Goal: Transaction & Acquisition: Purchase product/service

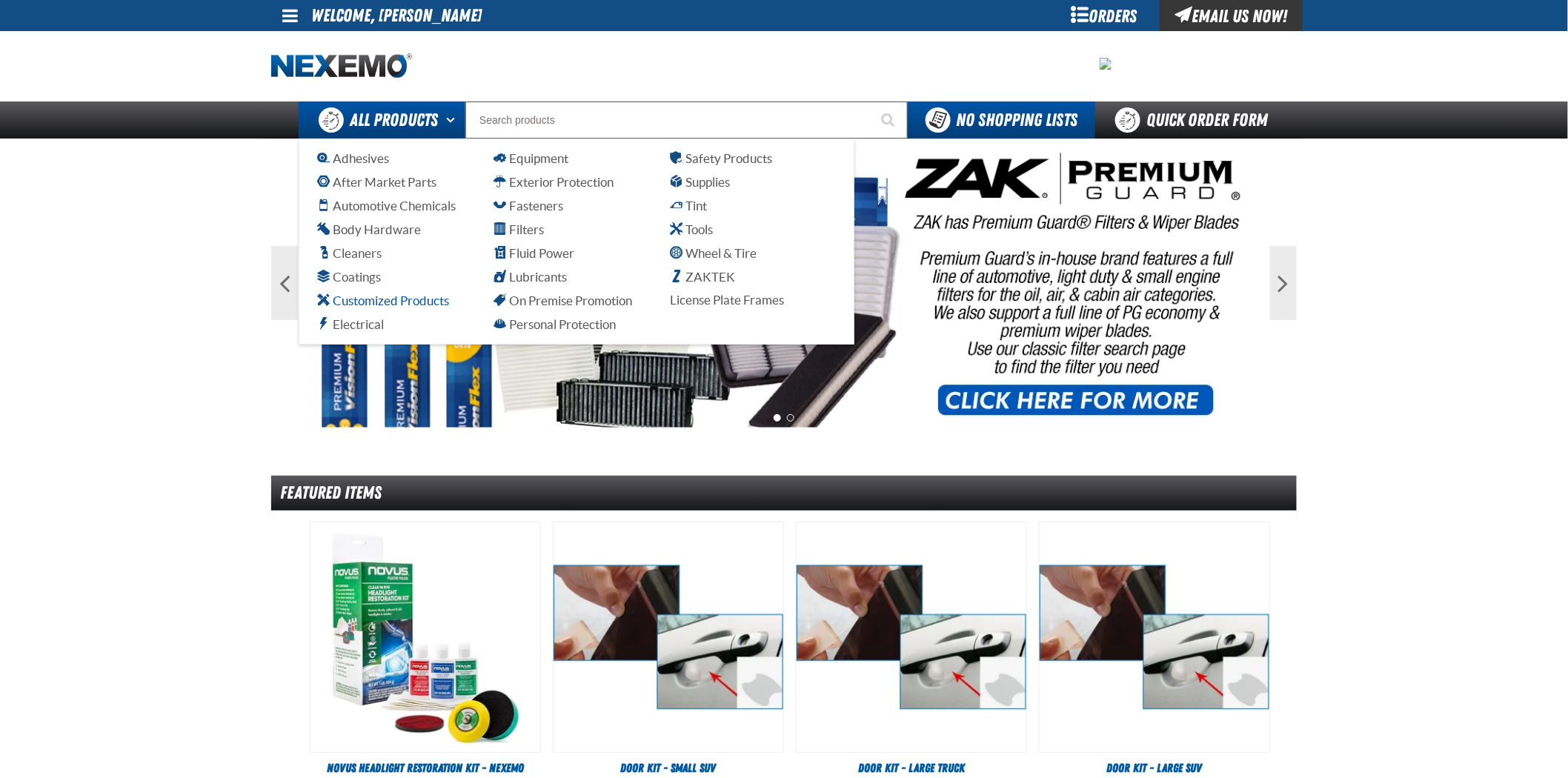
click at [371, 300] on span "Customized Products" at bounding box center [383, 300] width 131 height 14
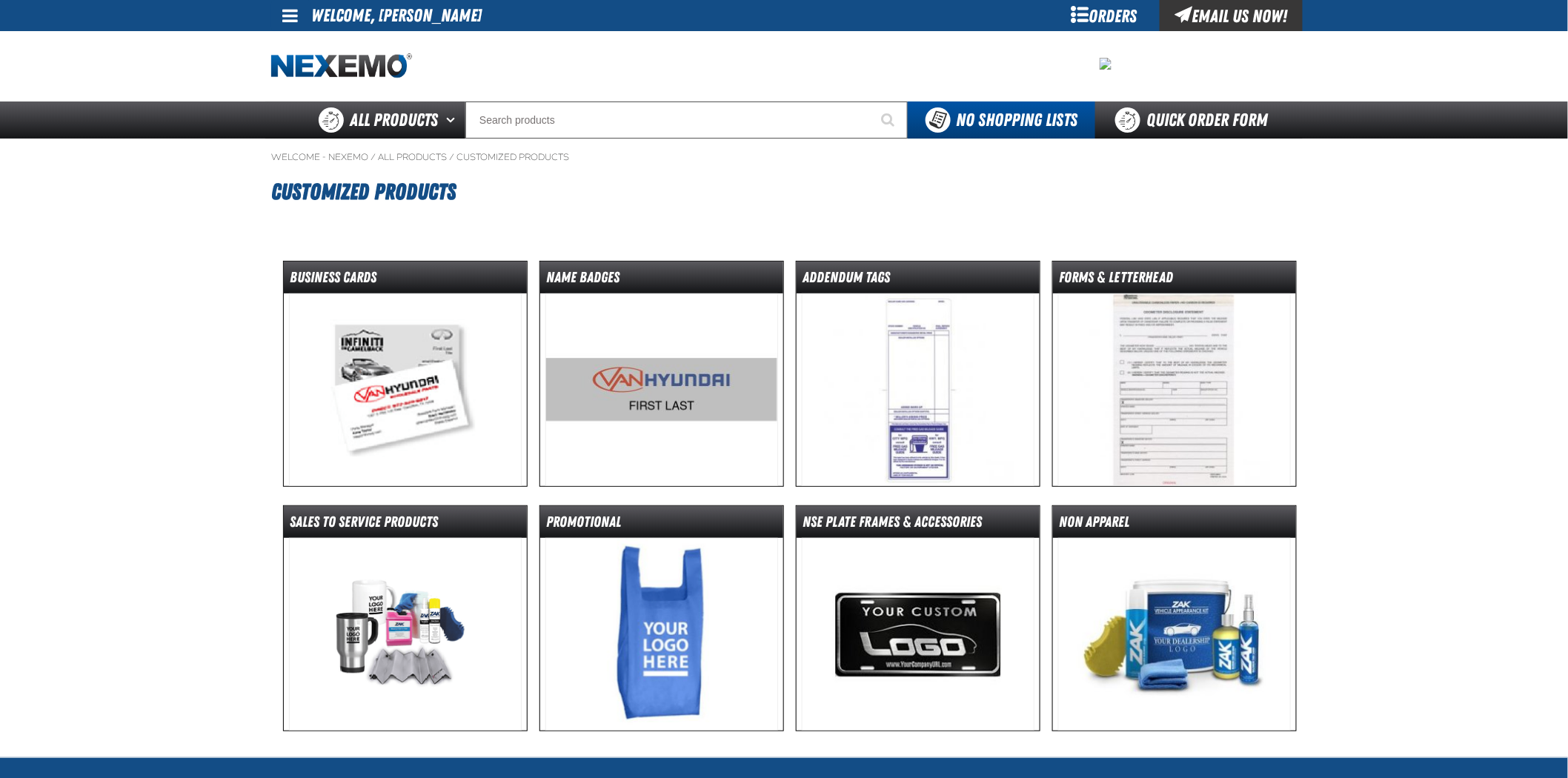
click at [396, 349] on img at bounding box center [405, 390] width 233 height 193
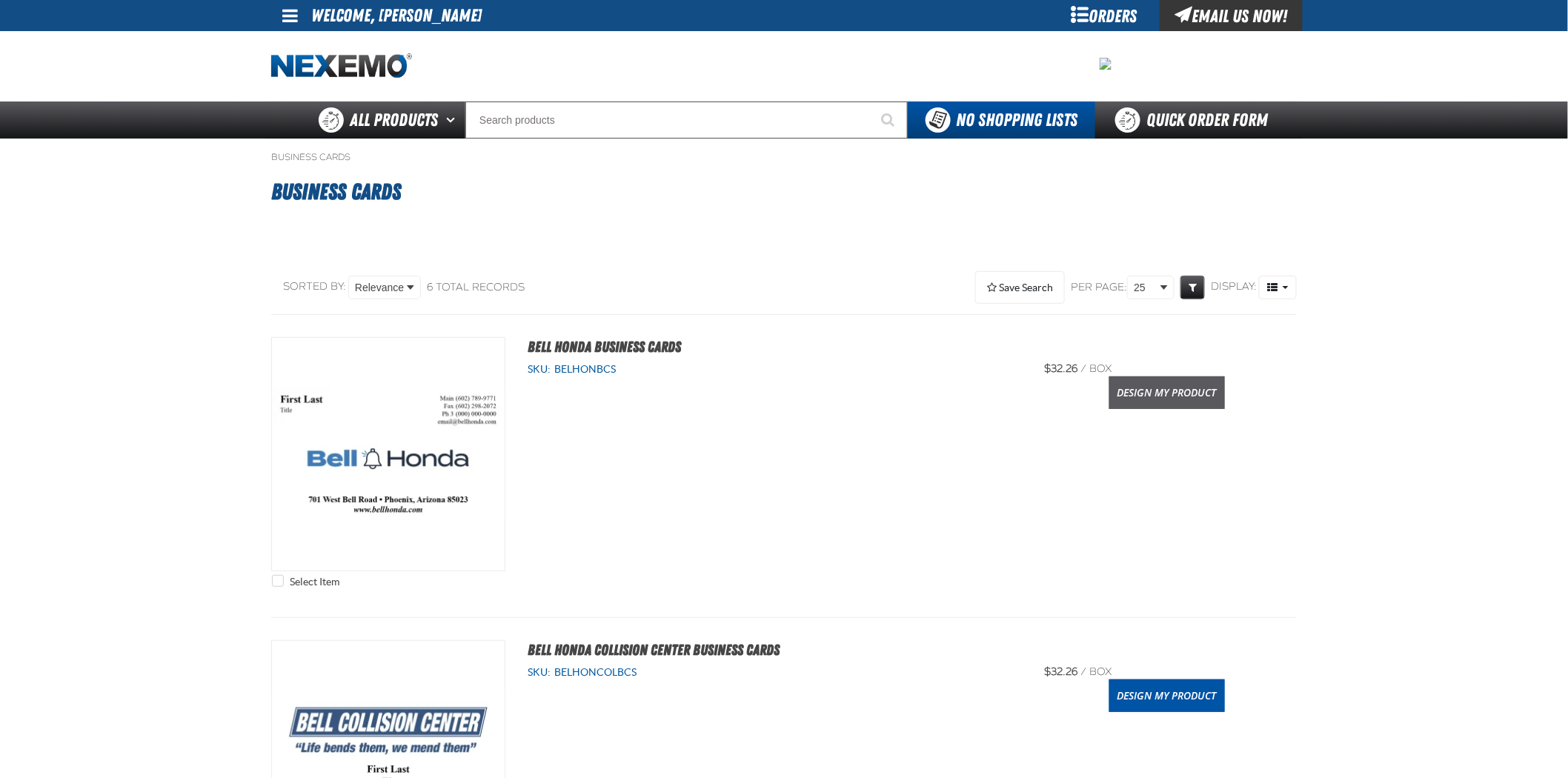
click at [1120, 402] on link "Design My Product" at bounding box center [1166, 393] width 116 height 32
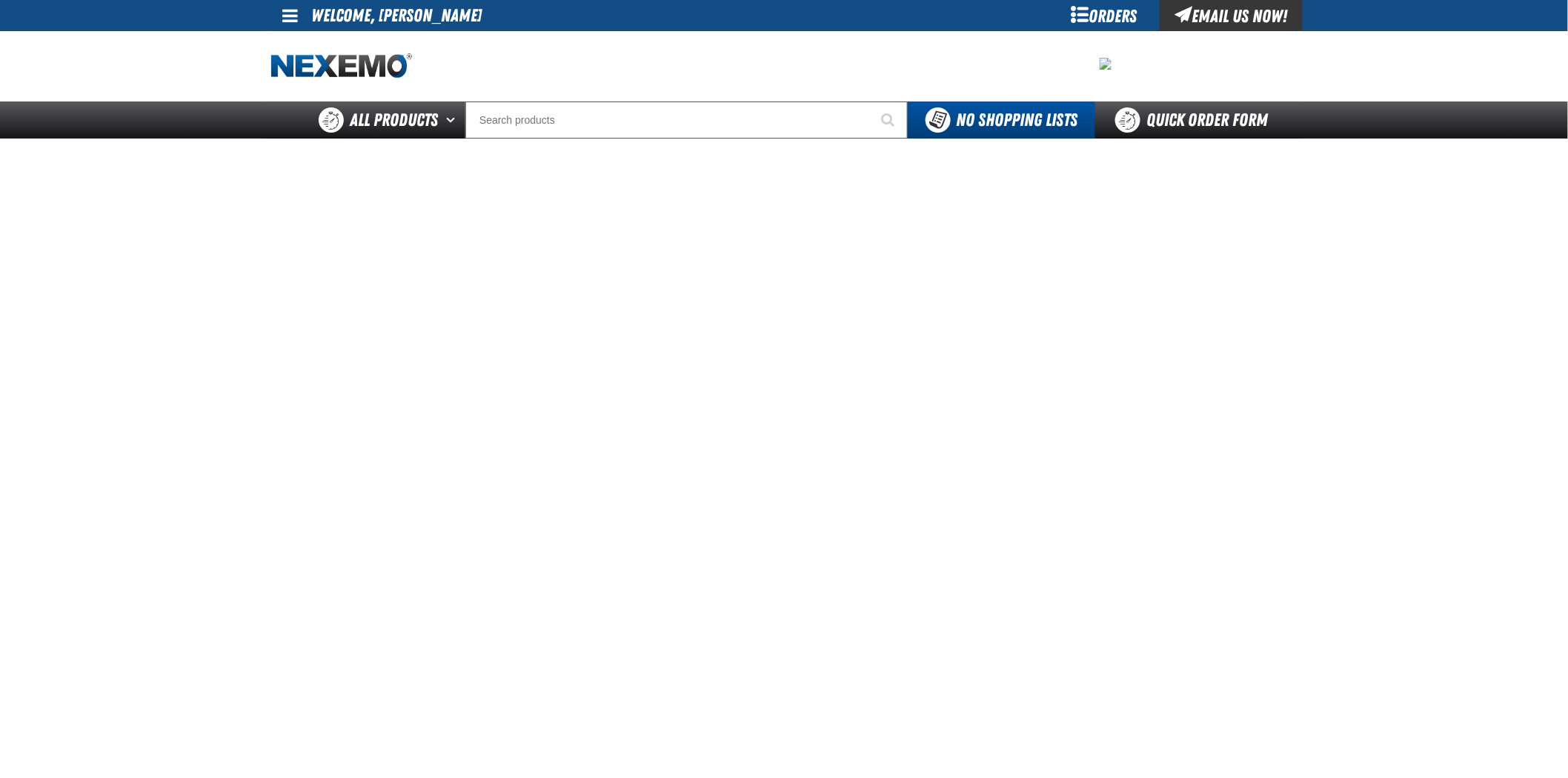
scroll to position [82, 0]
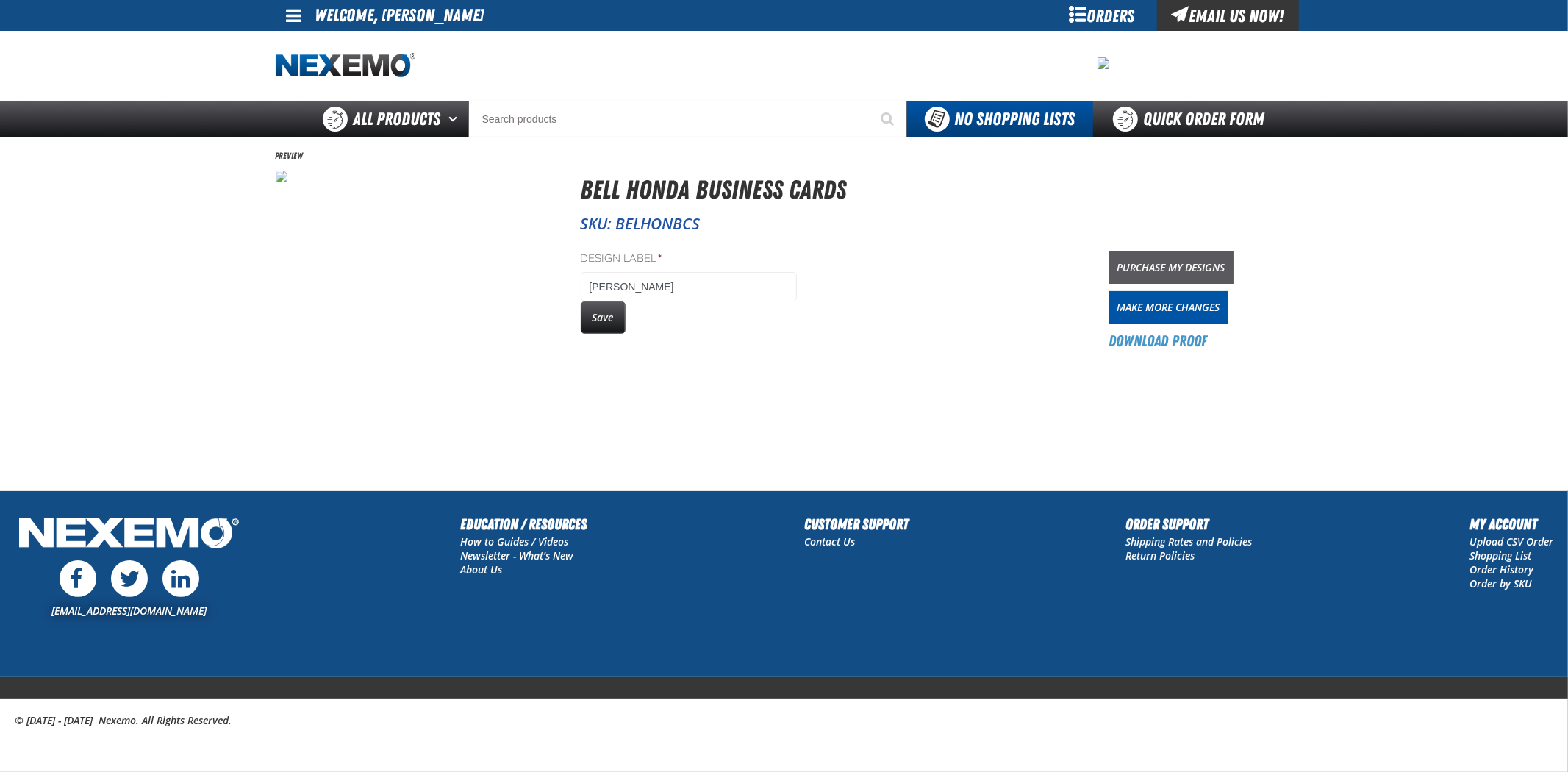
click at [1210, 264] on link "Purchase My Designs" at bounding box center [1171, 267] width 124 height 32
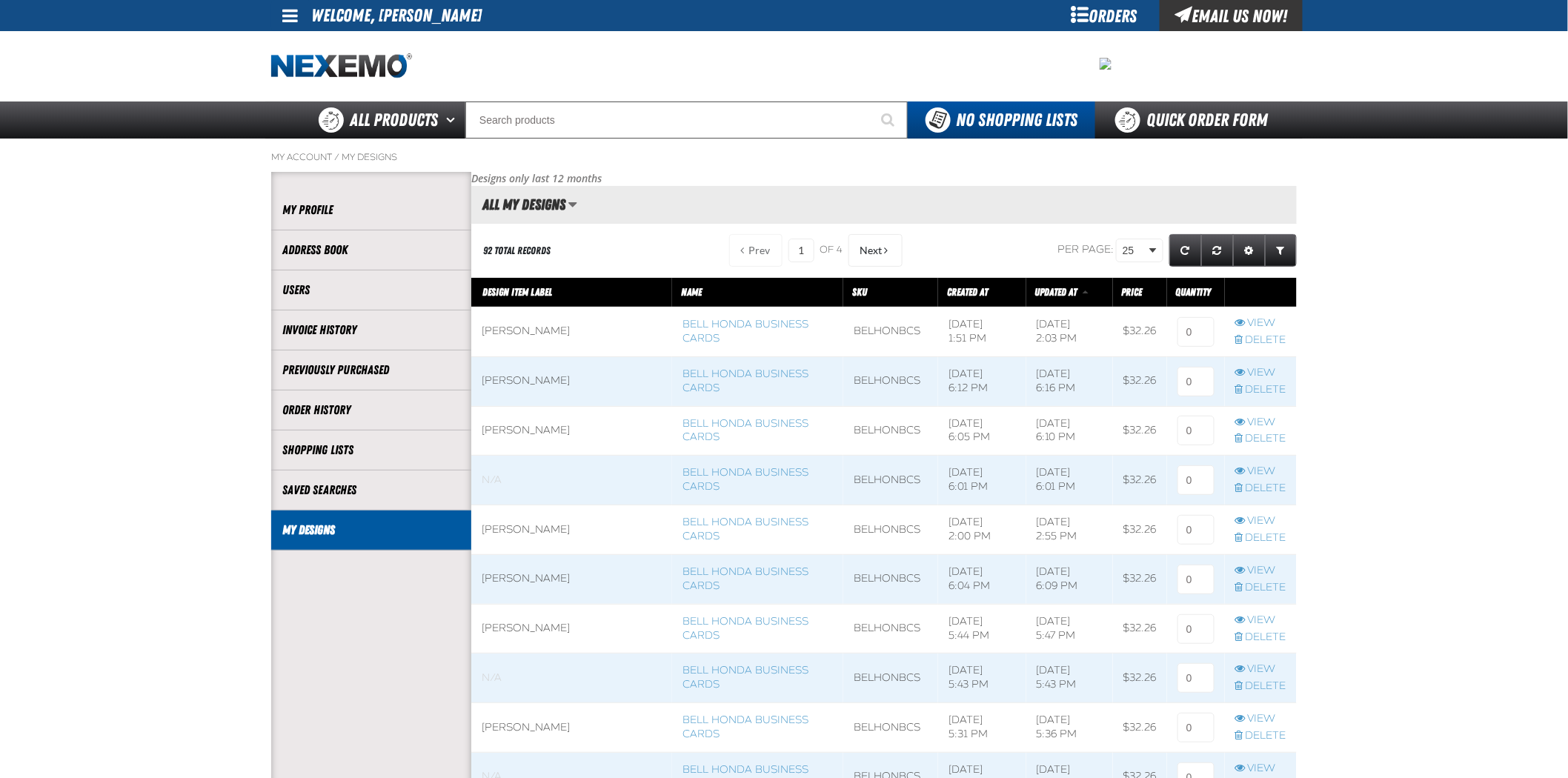
scroll to position [1, 1]
click at [1198, 321] on input at bounding box center [1196, 333] width 37 height 30
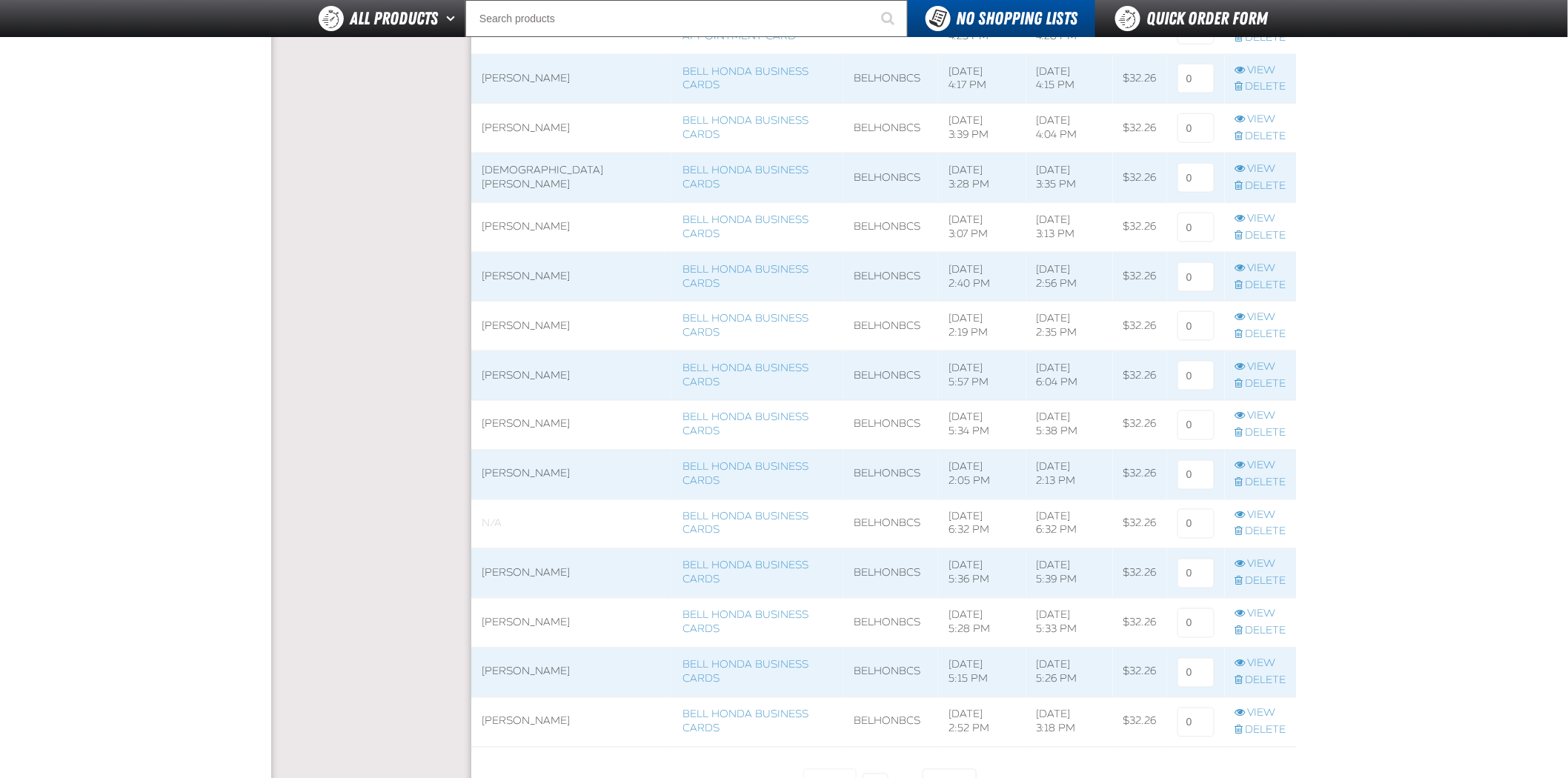
scroll to position [988, 0]
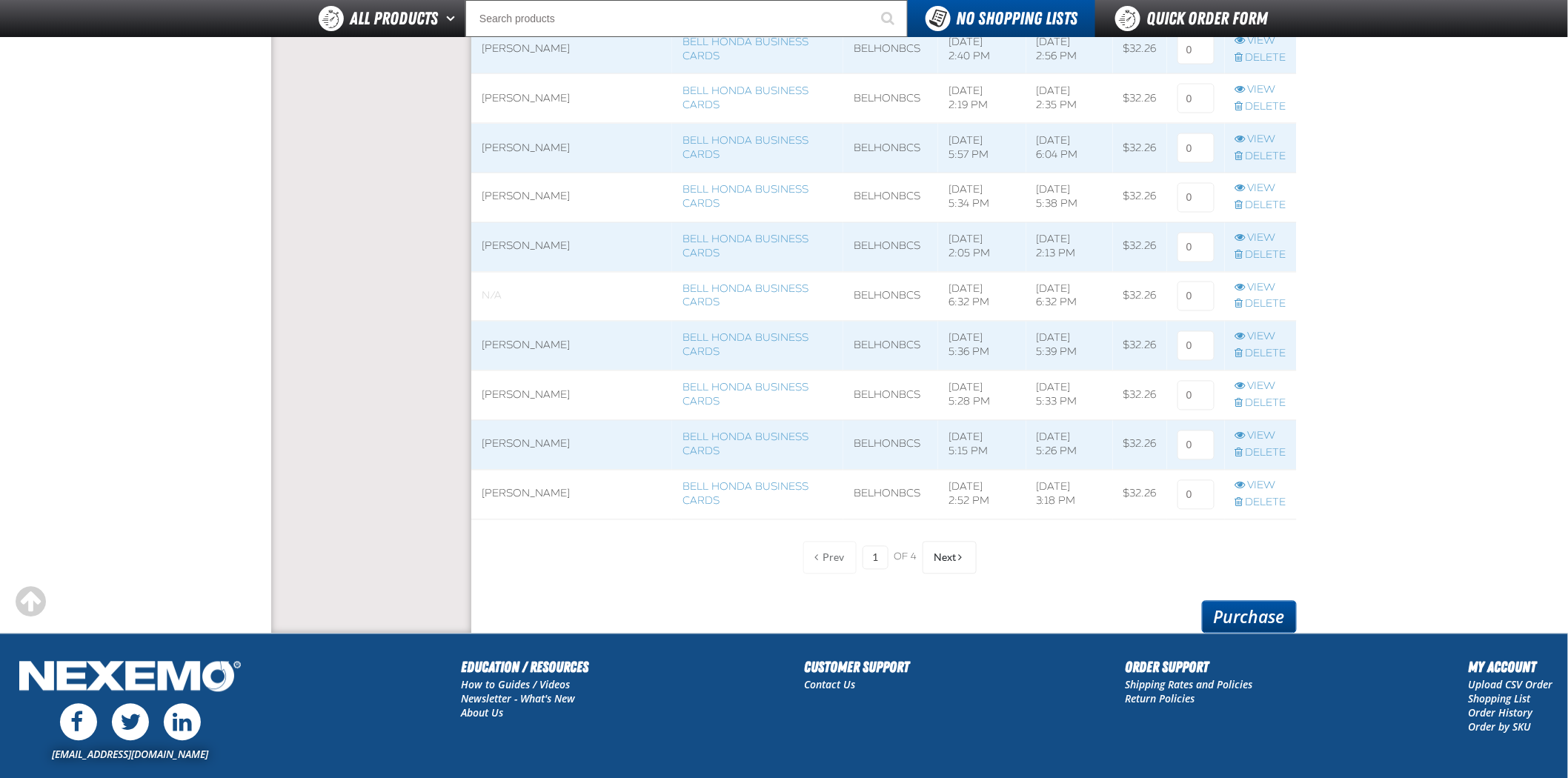
type input "1"
click at [1252, 612] on link "Purchase" at bounding box center [1249, 617] width 94 height 32
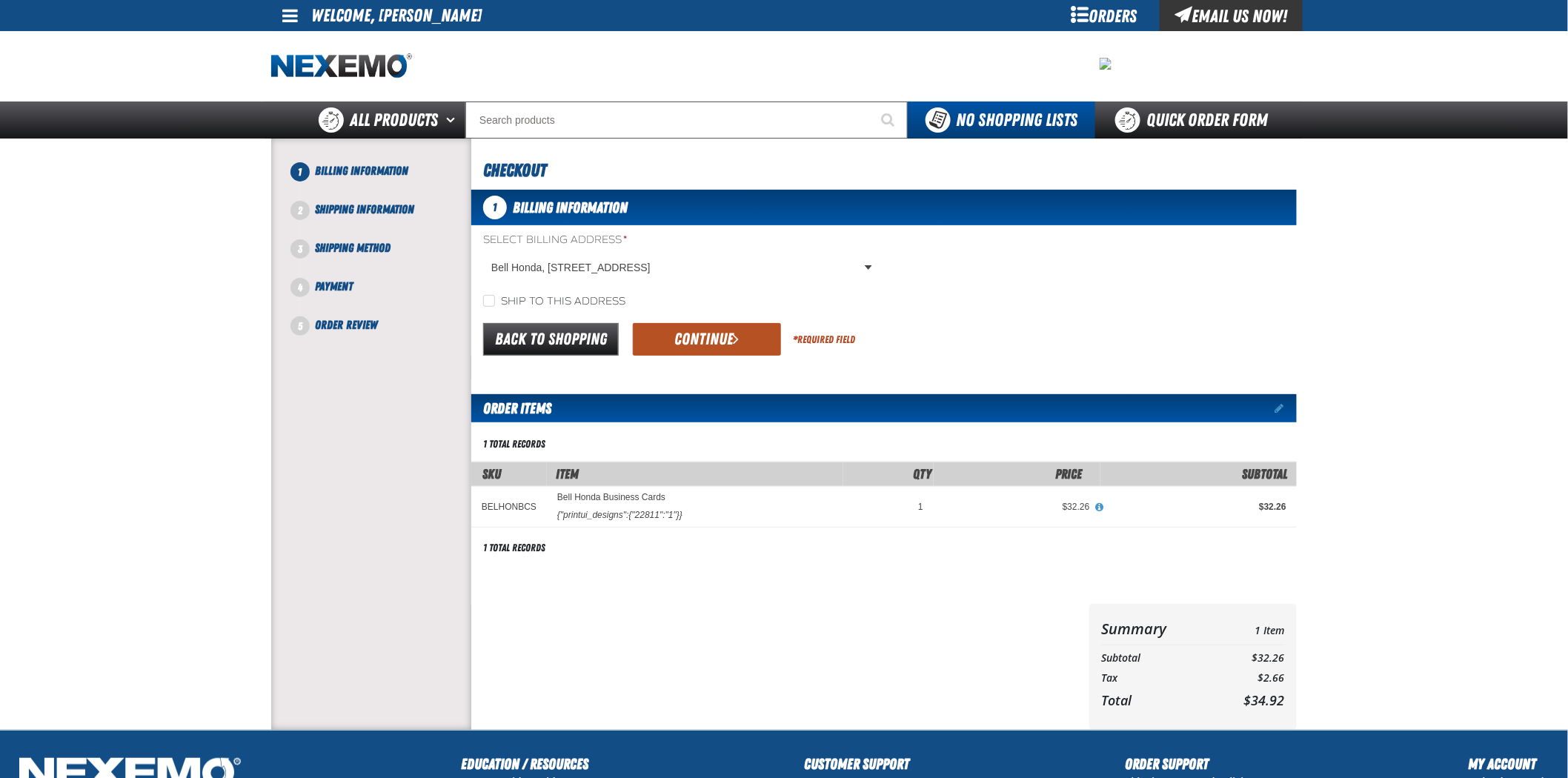
click at [734, 352] on button "Continue" at bounding box center [707, 339] width 148 height 32
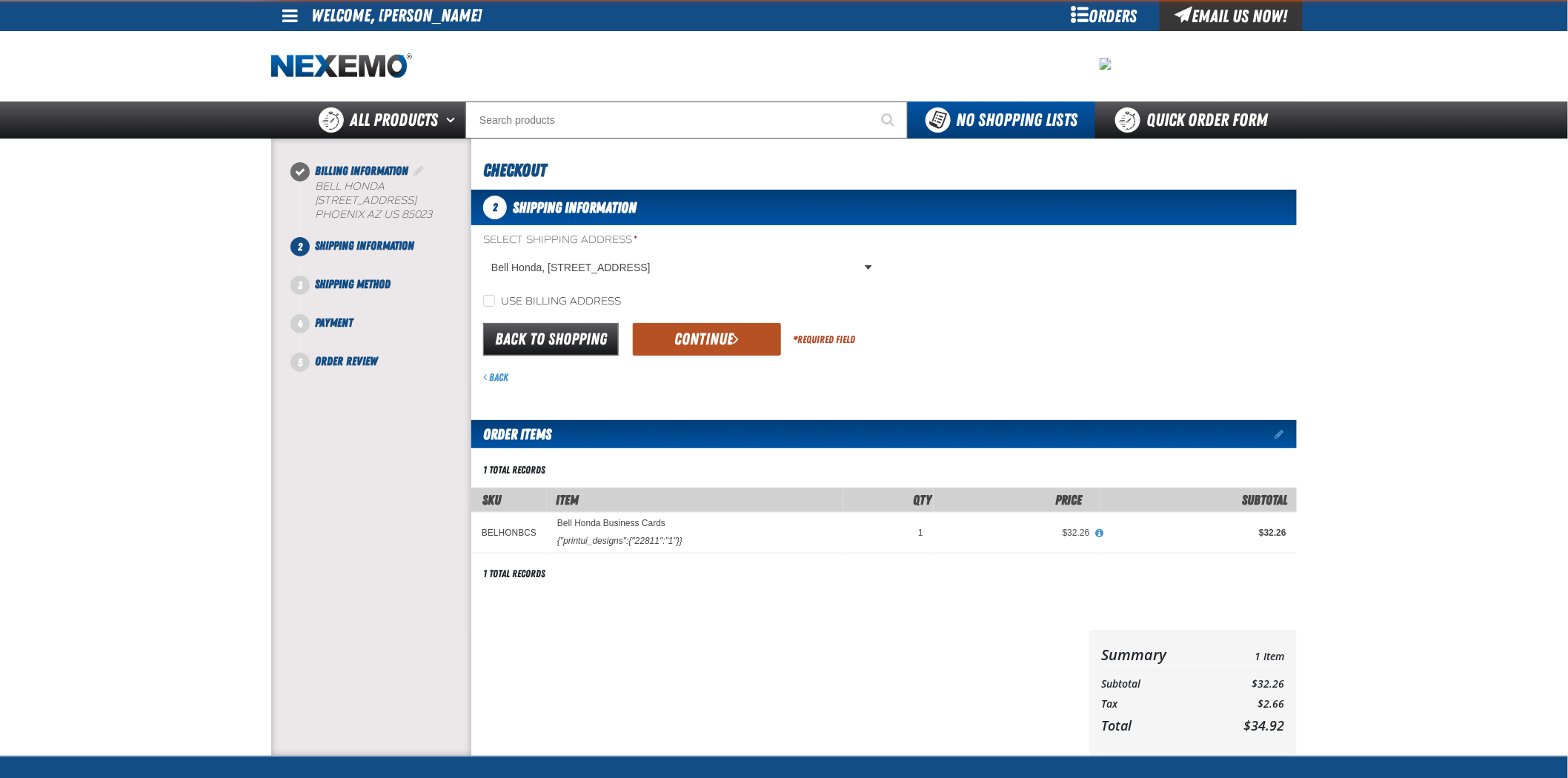
click at [725, 328] on button "Continue" at bounding box center [707, 339] width 148 height 32
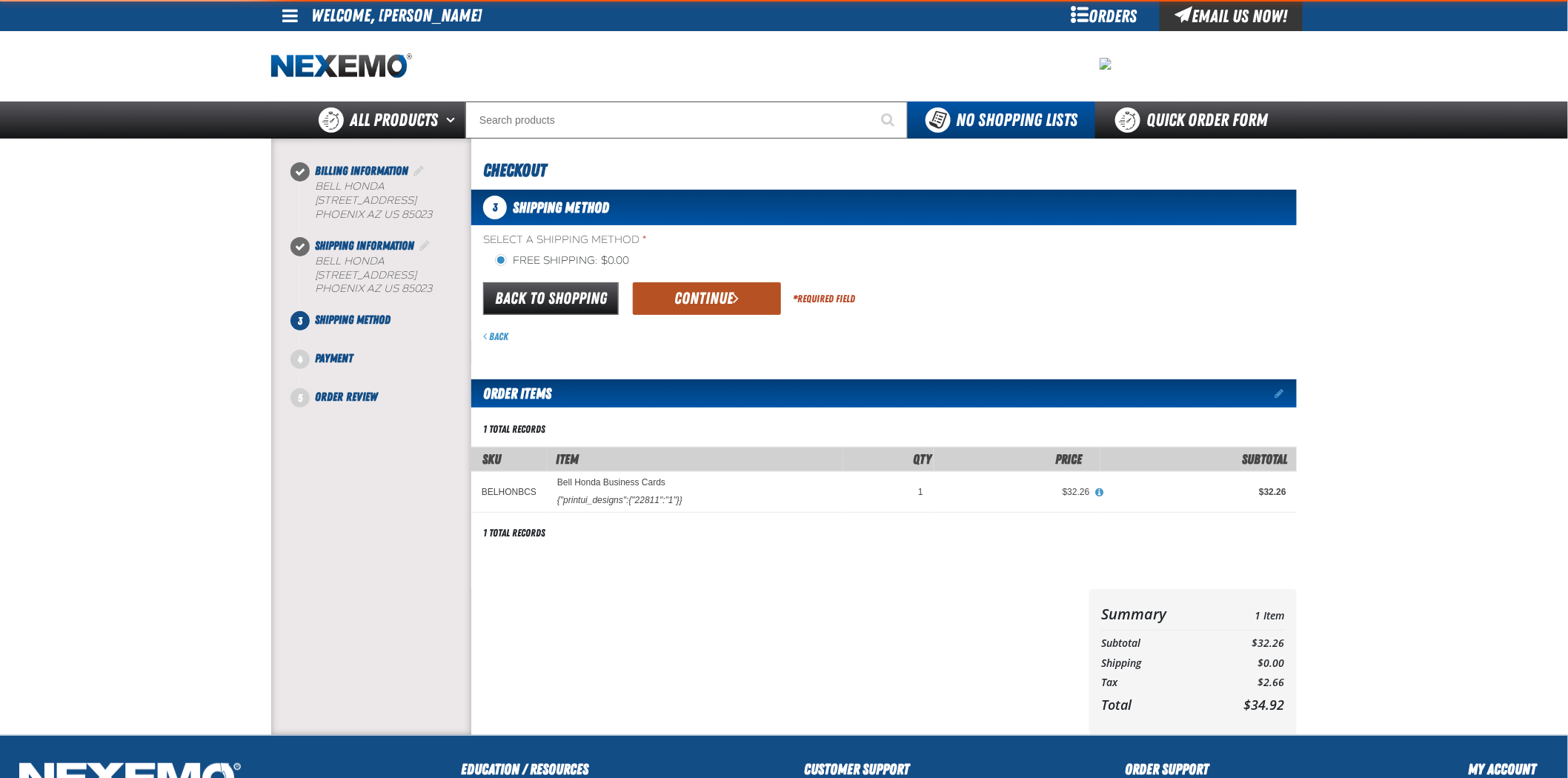
click at [723, 312] on button "Continue" at bounding box center [707, 298] width 148 height 32
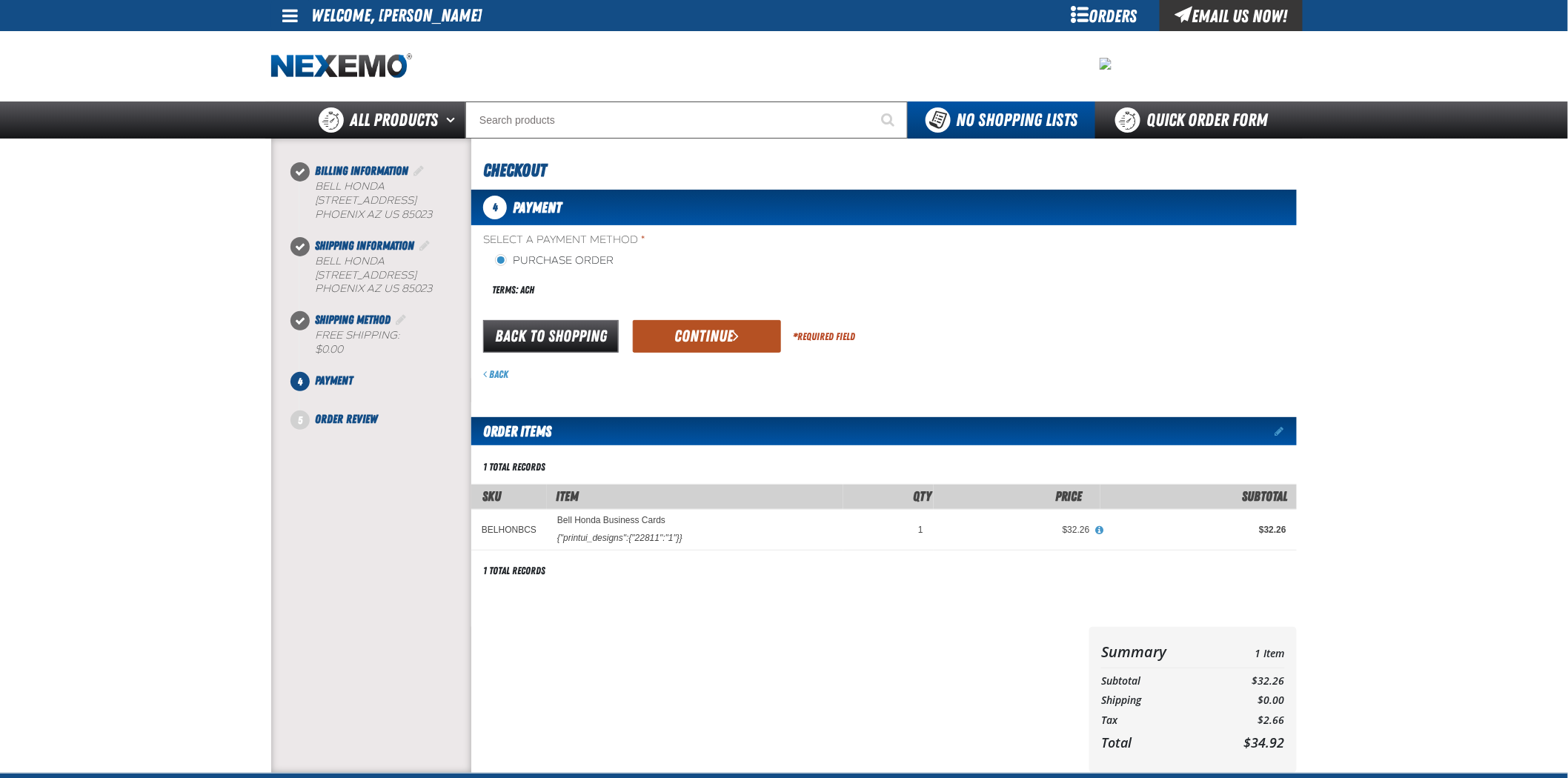
click at [705, 331] on button "Continue" at bounding box center [707, 336] width 148 height 32
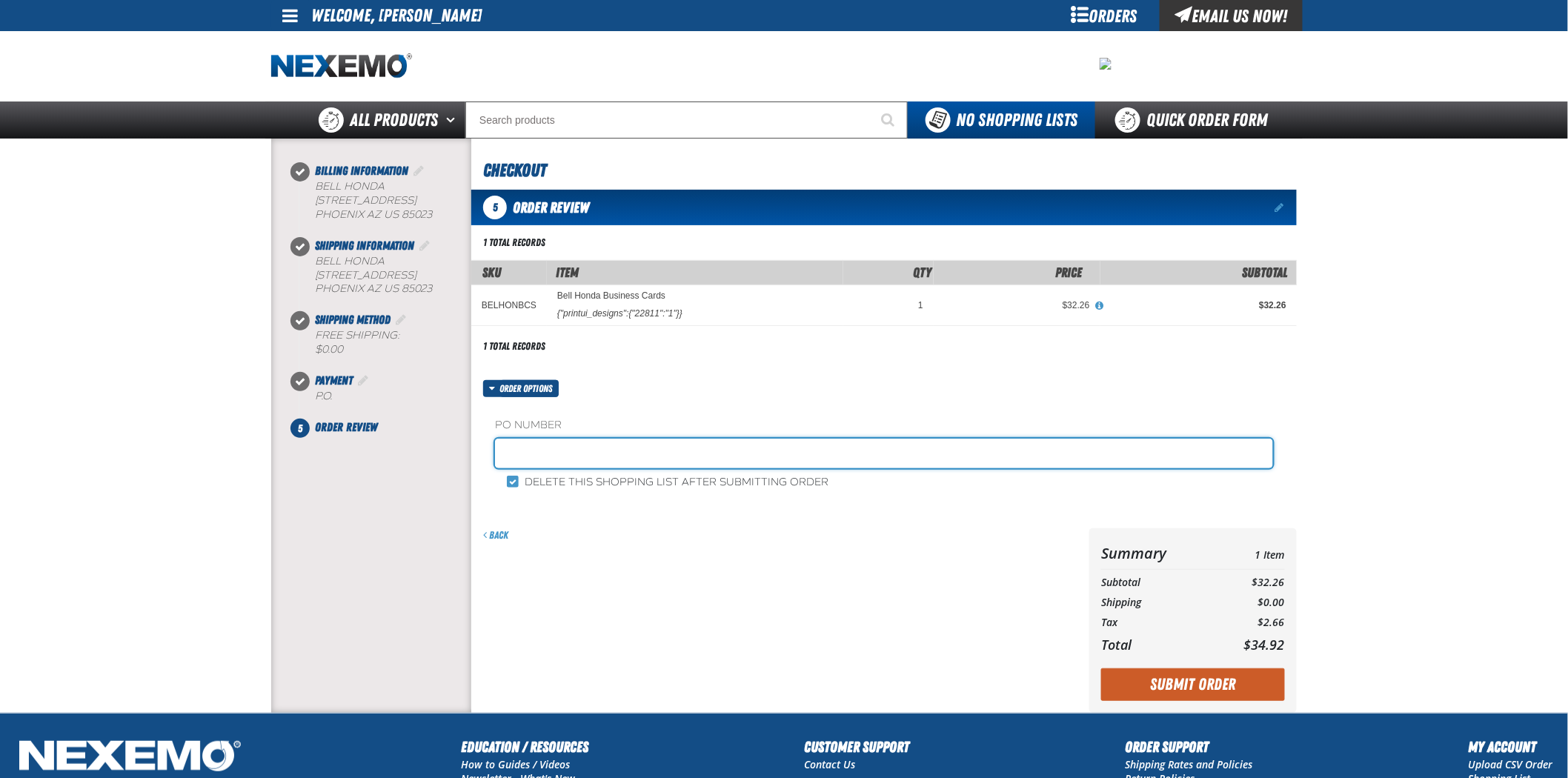
click at [618, 467] on input "text" at bounding box center [884, 454] width 778 height 30
type input "100825FS"
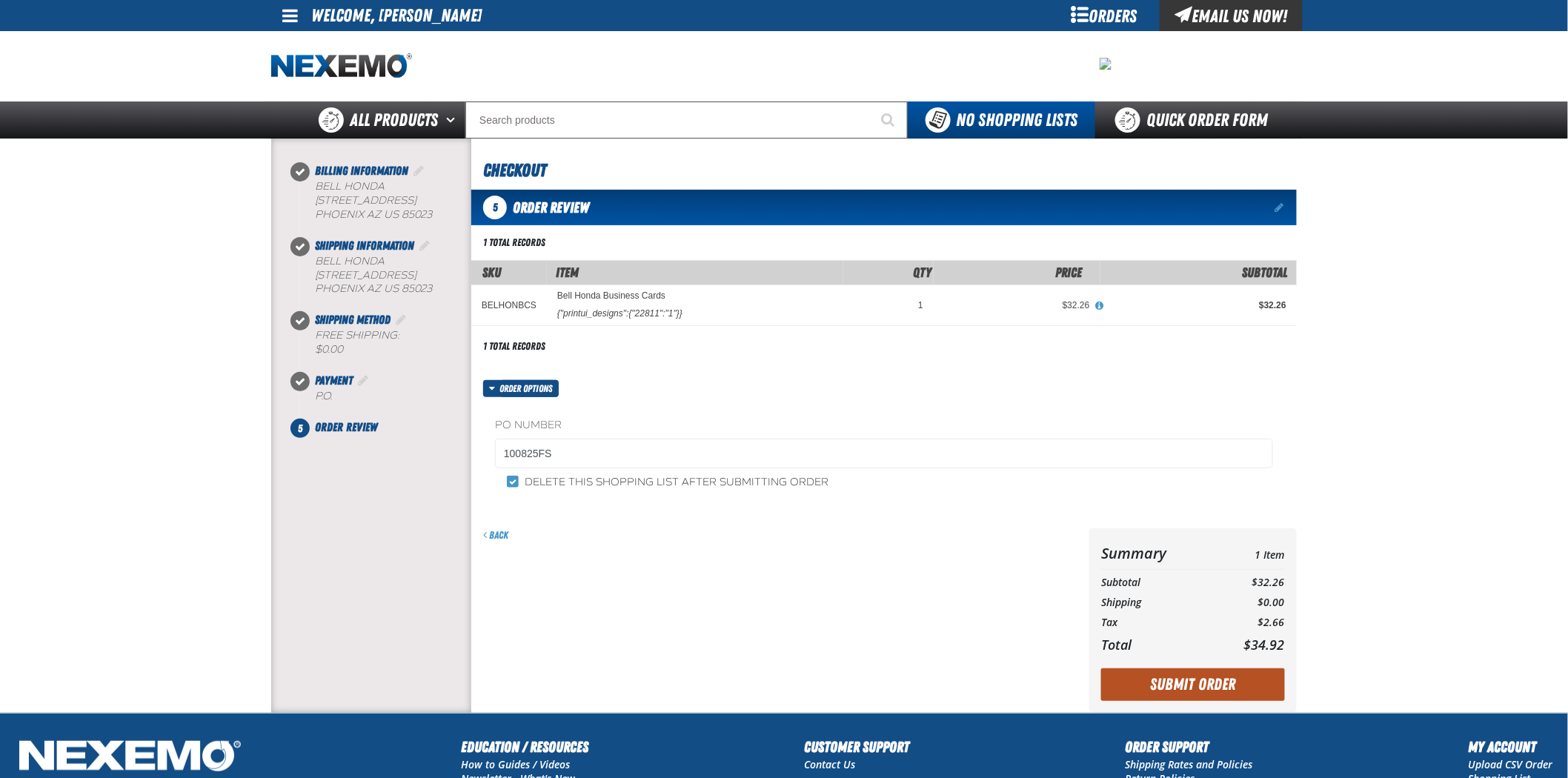
click at [1176, 684] on button "Submit Order" at bounding box center [1192, 684] width 183 height 32
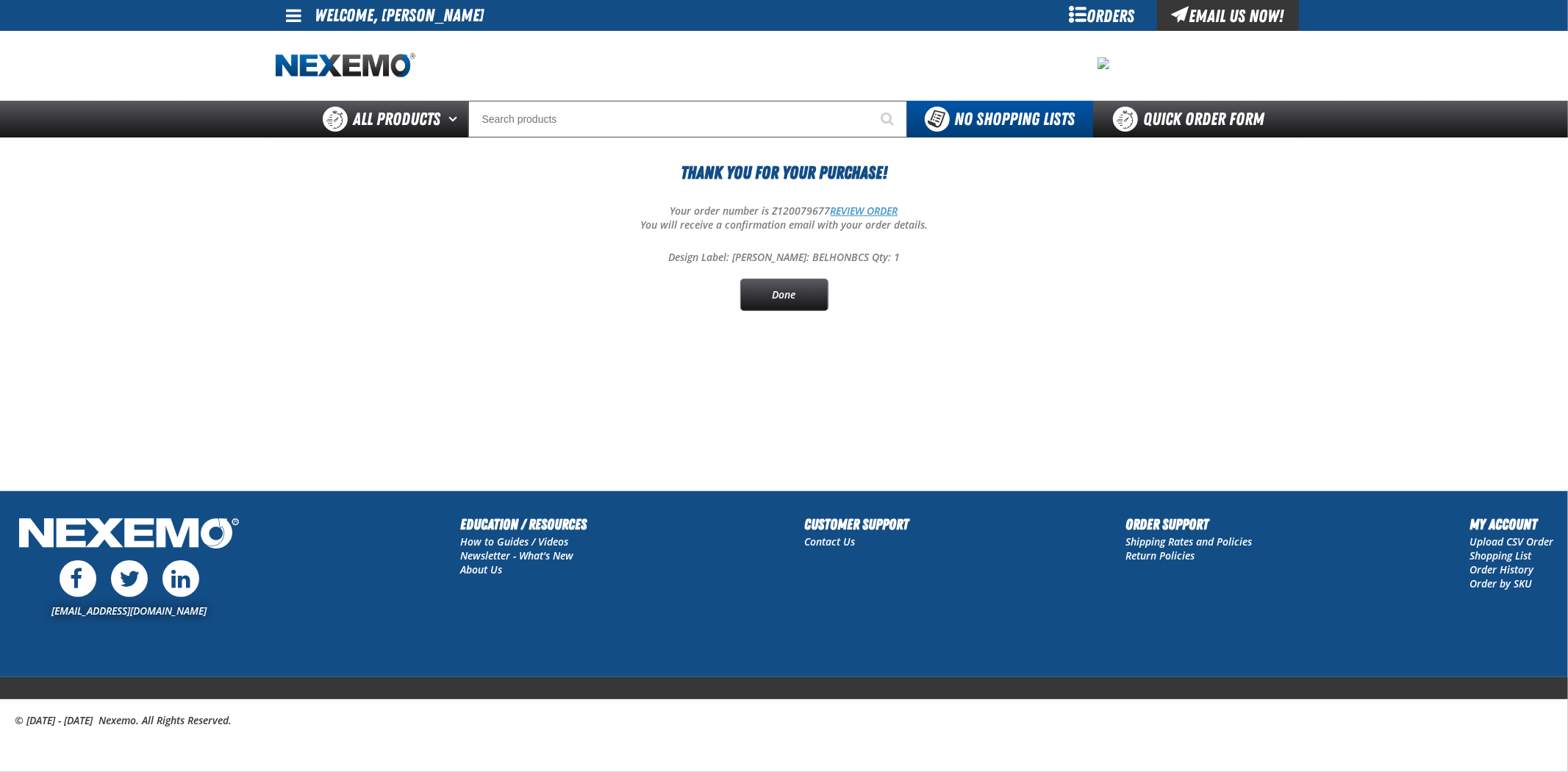
click at [862, 214] on link "REVIEW ORDER" at bounding box center [864, 210] width 68 height 14
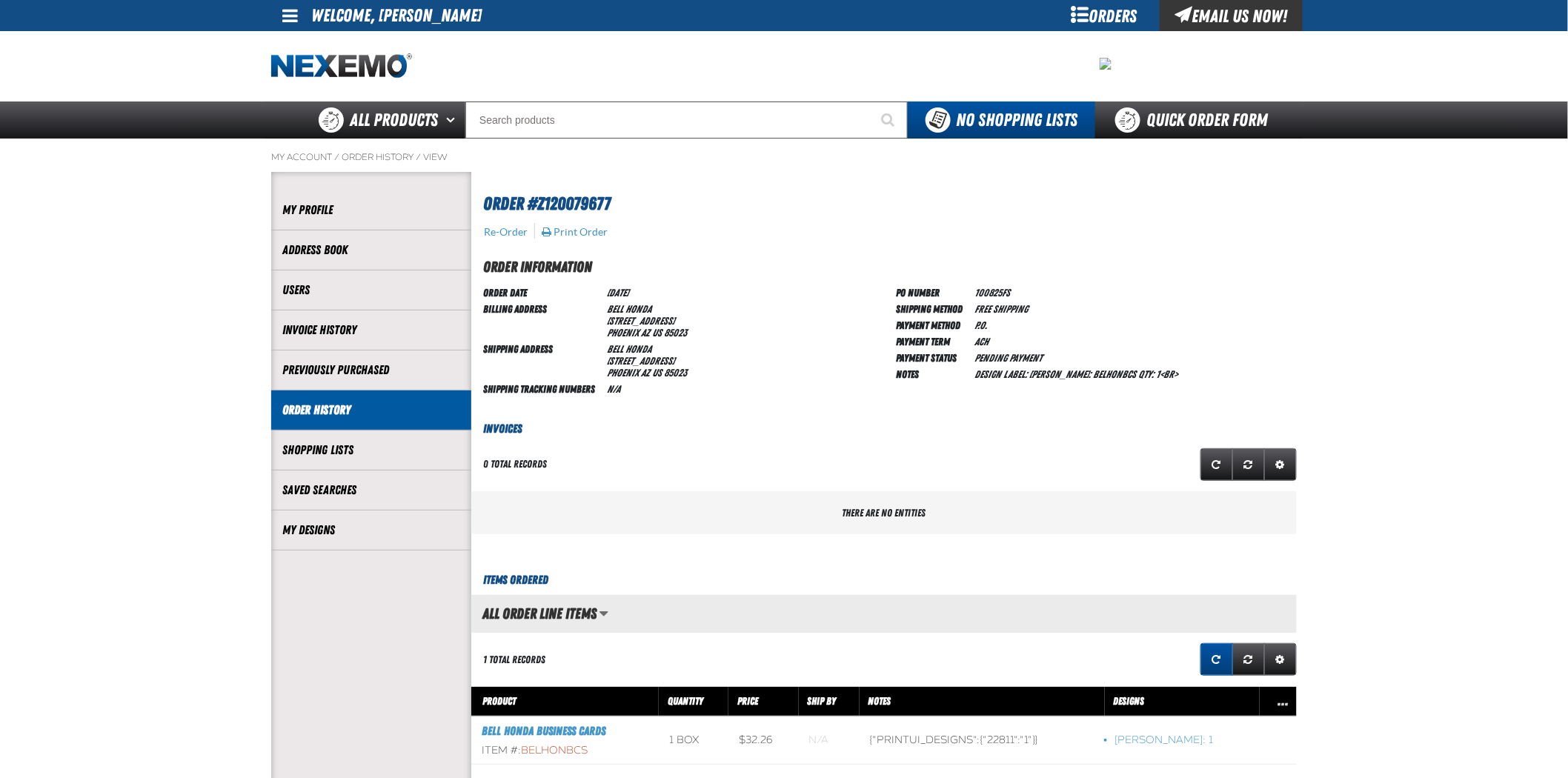
scroll to position [1, 1]
